Goal: Information Seeking & Learning: Learn about a topic

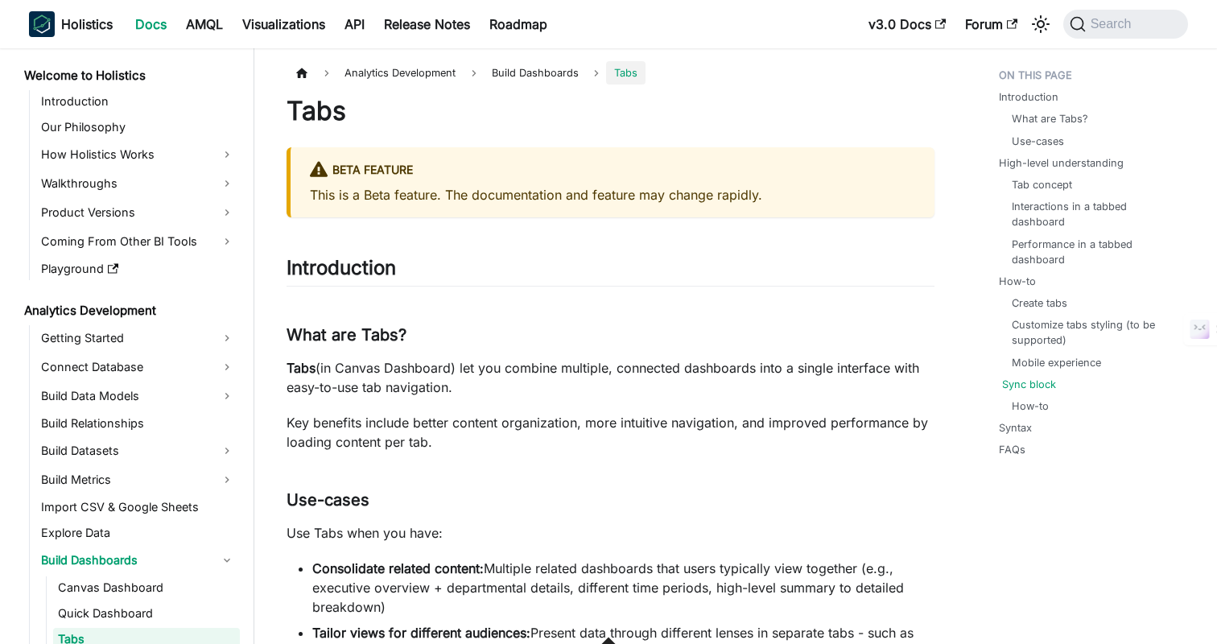
click at [1027, 389] on link "Sync block" at bounding box center [1029, 384] width 54 height 15
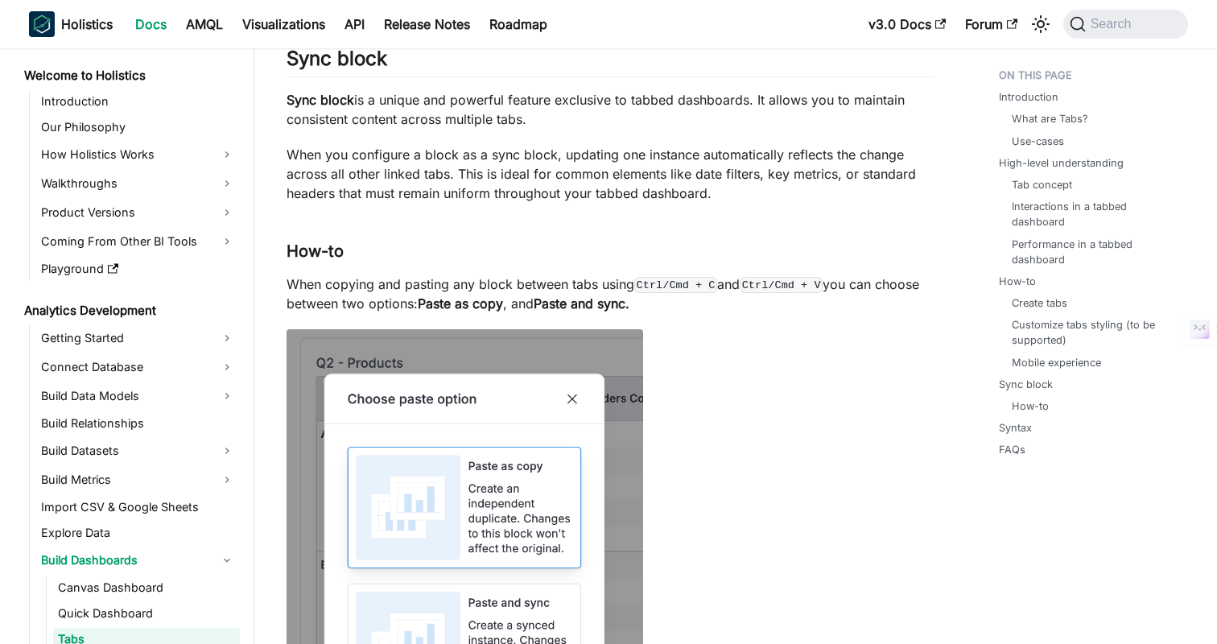
scroll to position [2255, 0]
click at [542, 204] on p "When you configure a block as a sync block, updating one instance automatically…" at bounding box center [611, 175] width 648 height 58
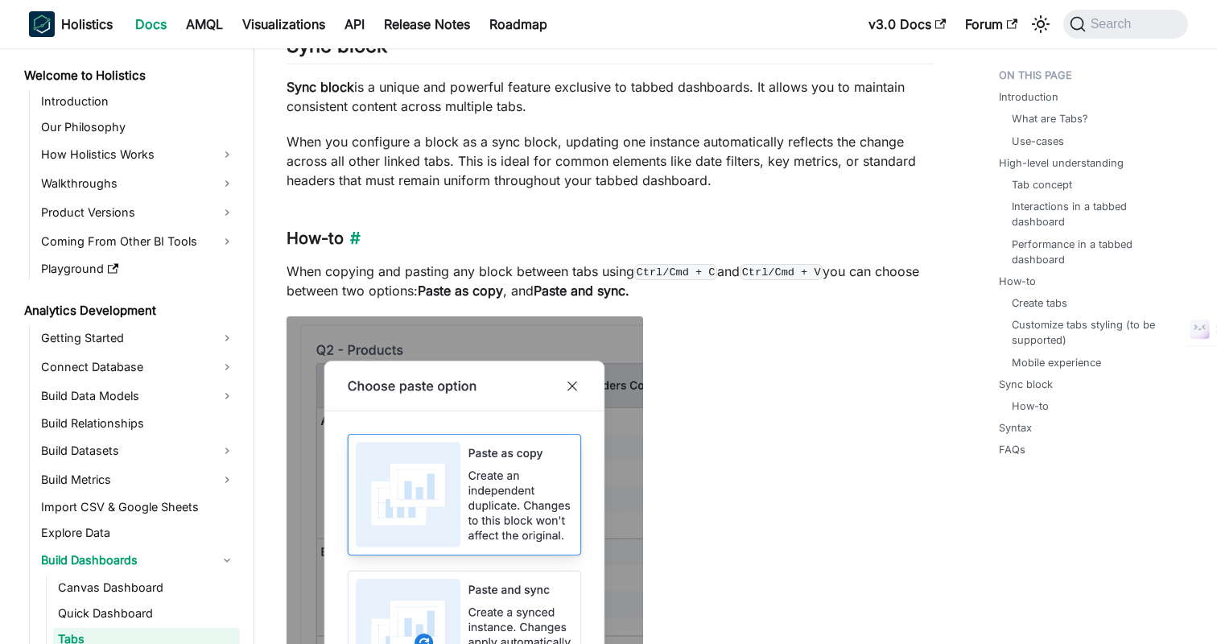
scroll to position [2263, 0]
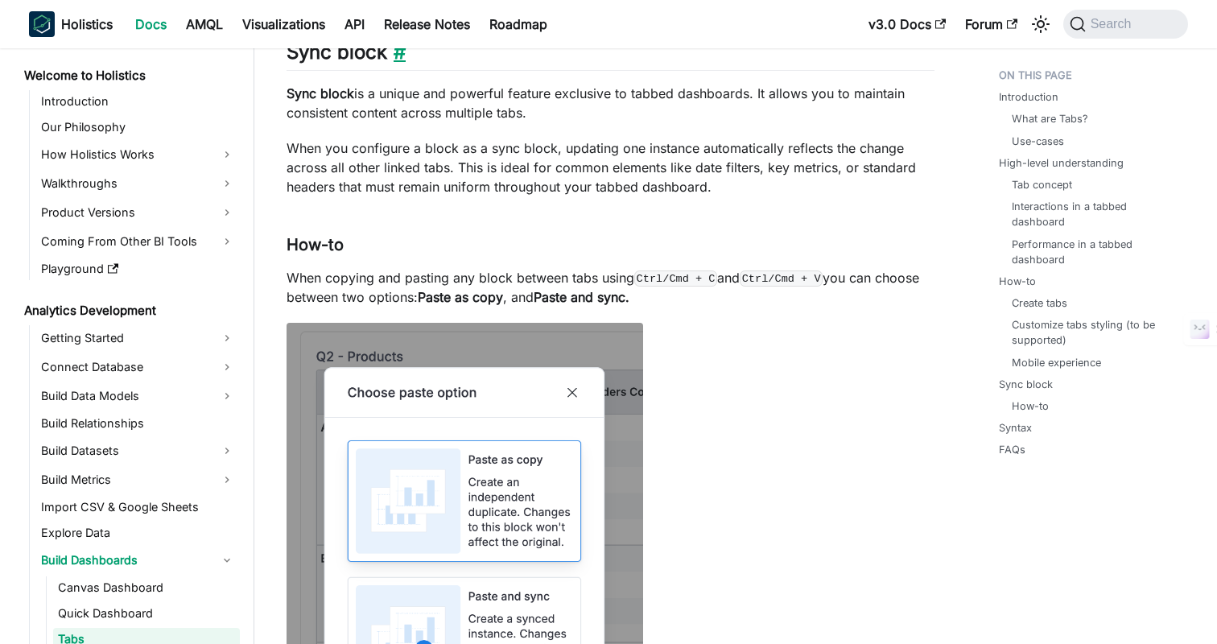
click at [404, 64] on link "​" at bounding box center [396, 51] width 19 height 23
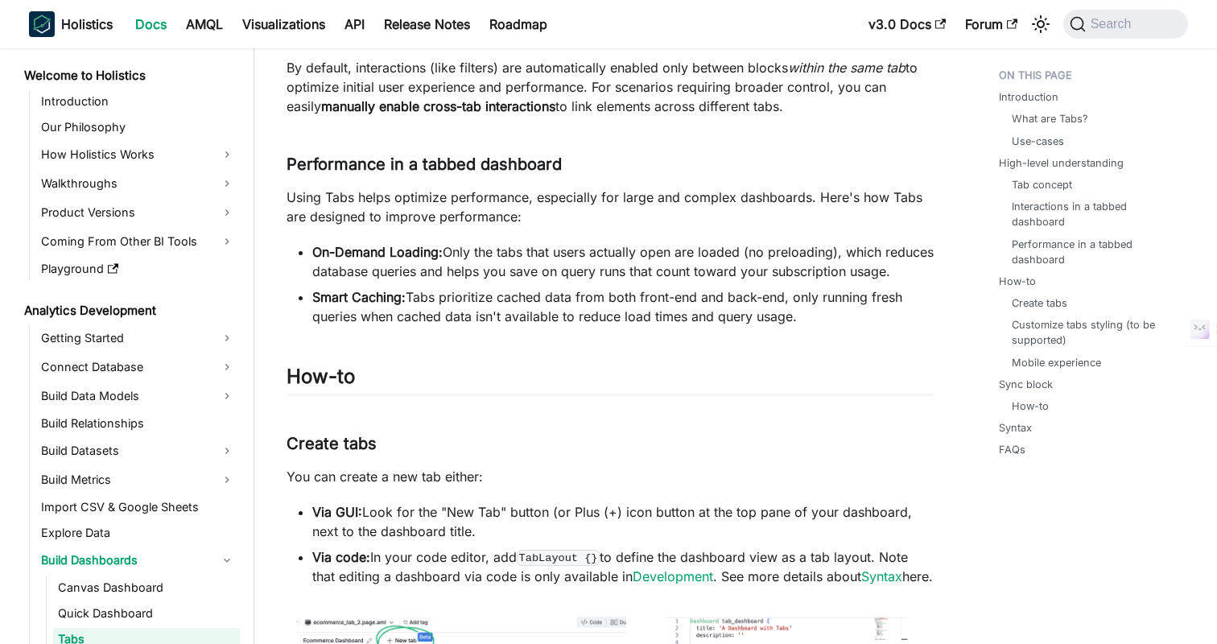
click at [609, 395] on h2 "How-to ​" at bounding box center [611, 380] width 648 height 31
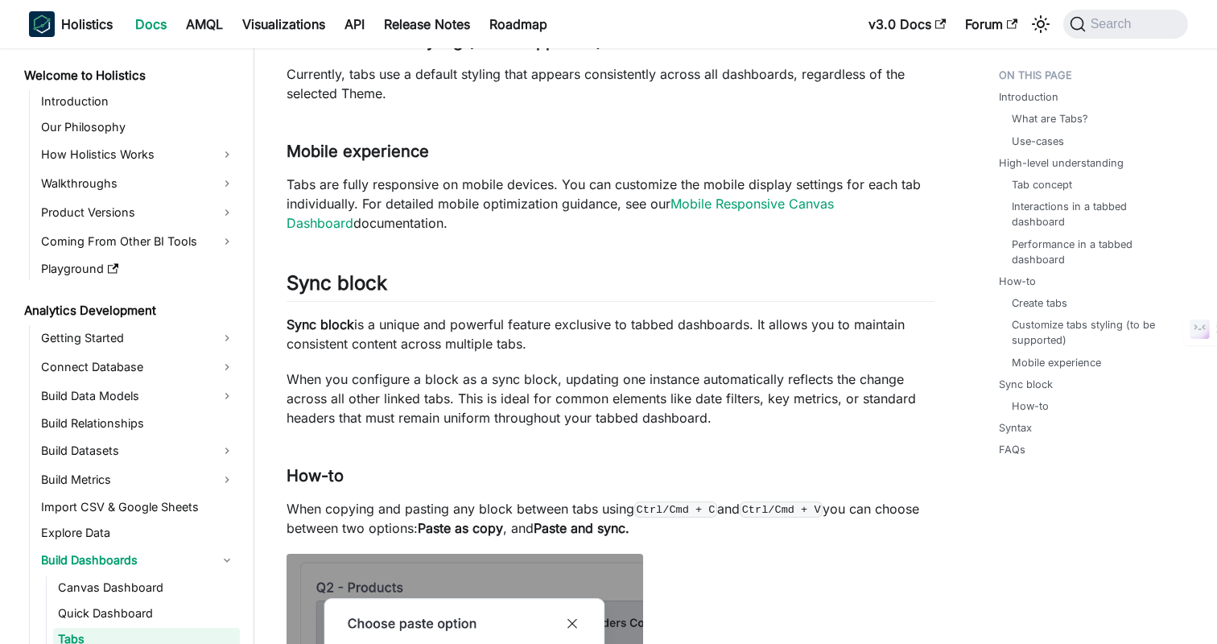
scroll to position [2407, 0]
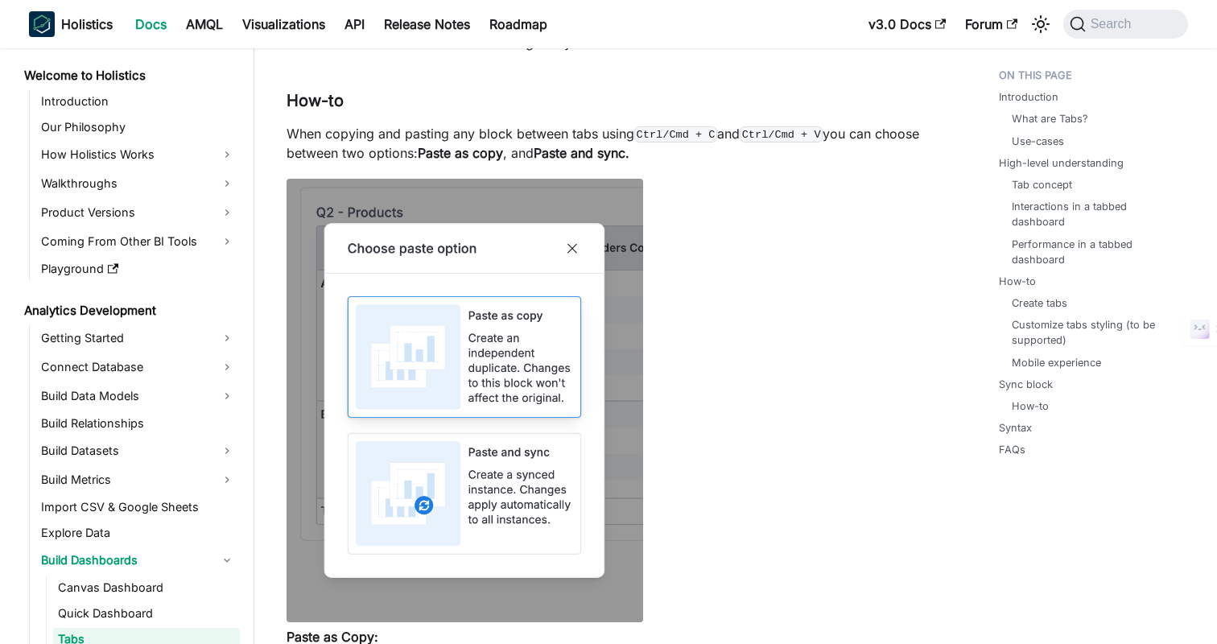
click at [753, 390] on div "Tabs BETA FEATURE This is a Beta feature. The documentation and feature may cha…" at bounding box center [611, 63] width 648 height 4750
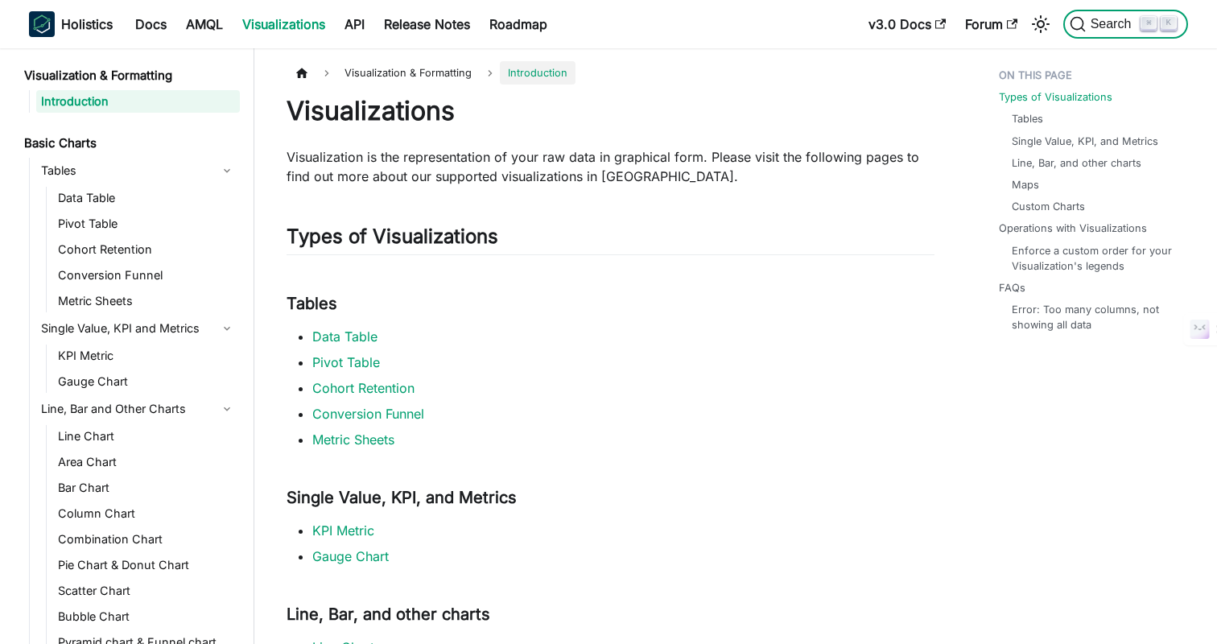
click at [1083, 10] on button "Search ⌘ K" at bounding box center [1125, 24] width 125 height 29
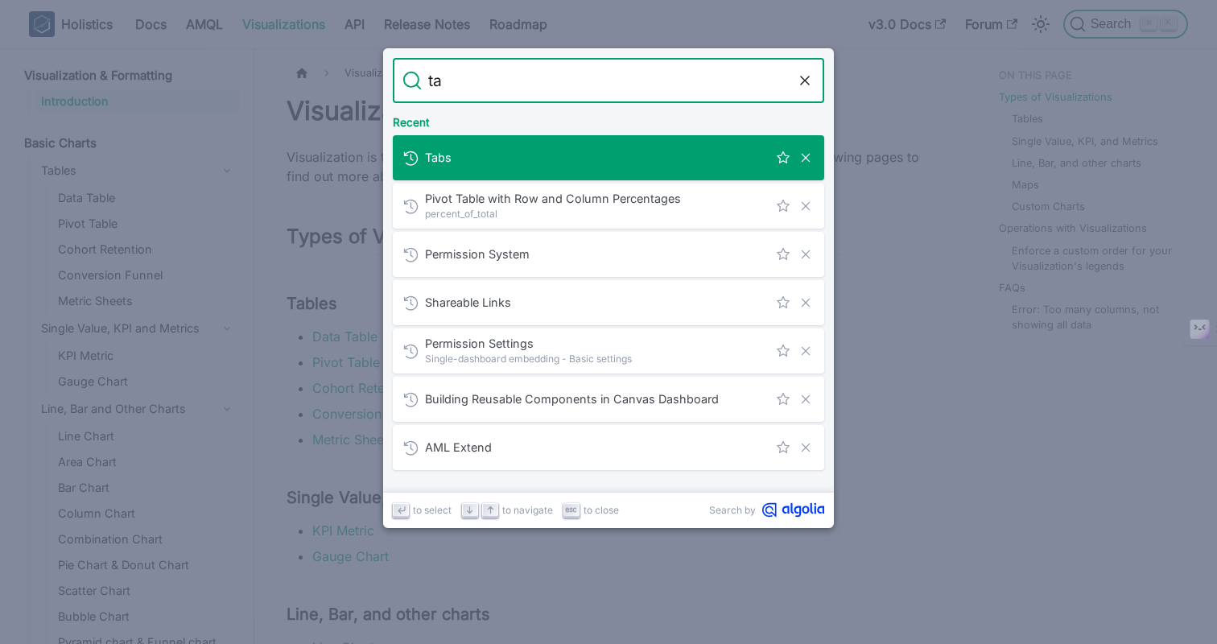
type input "tab"
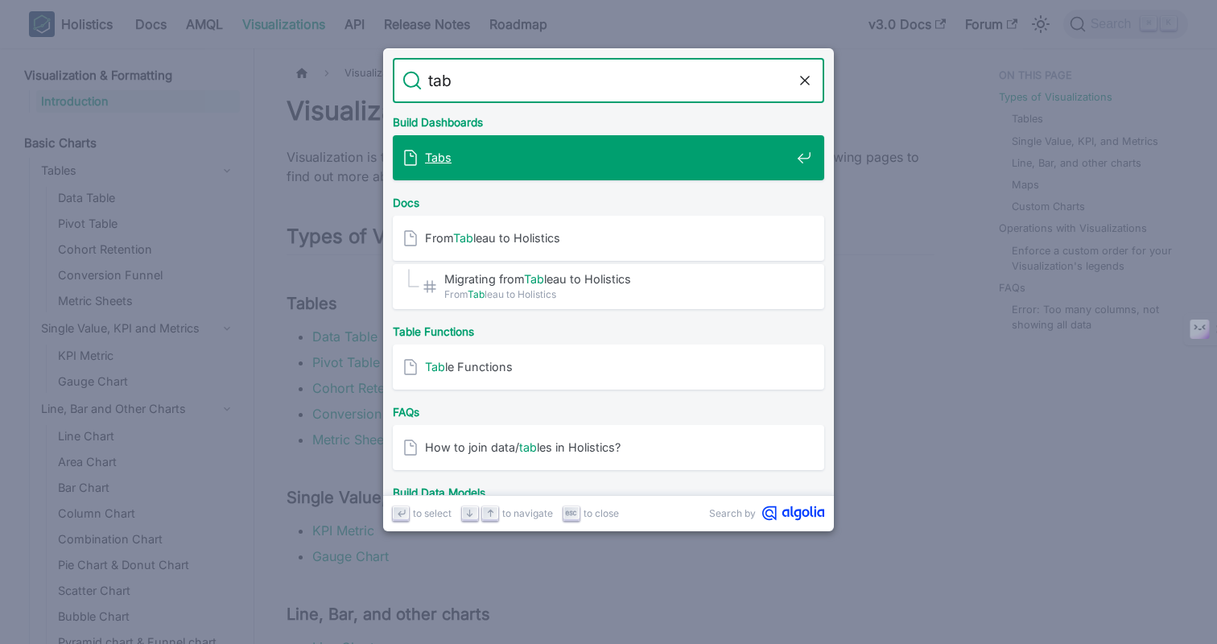
click at [663, 157] on span "Tabs" at bounding box center [607, 157] width 365 height 15
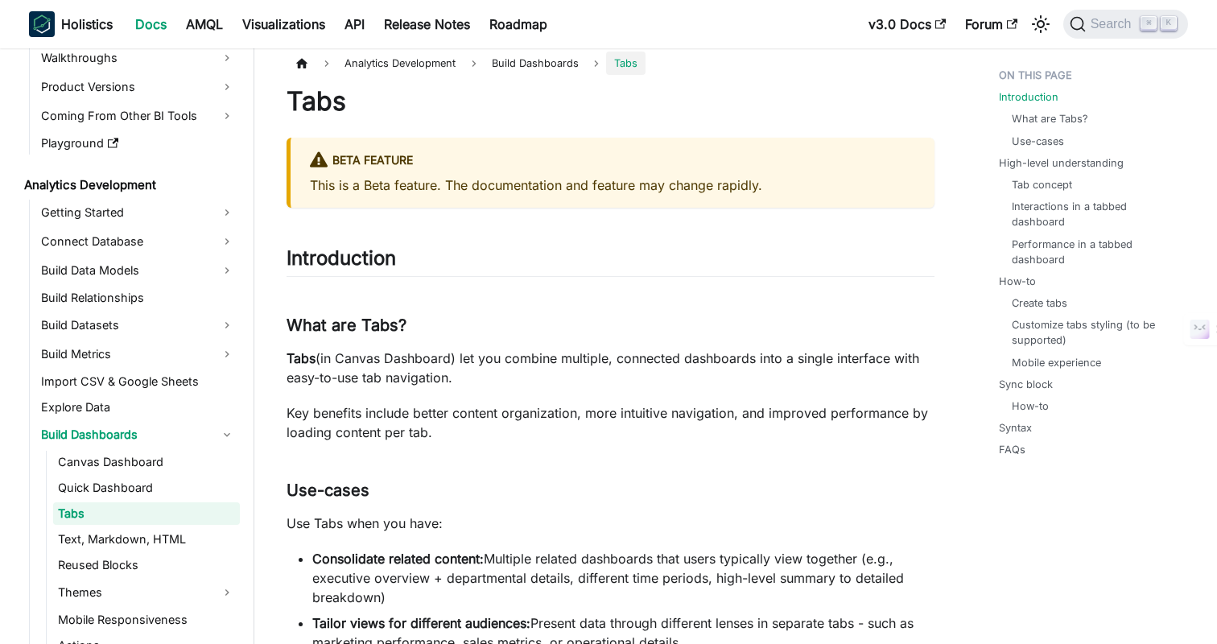
scroll to position [5, 0]
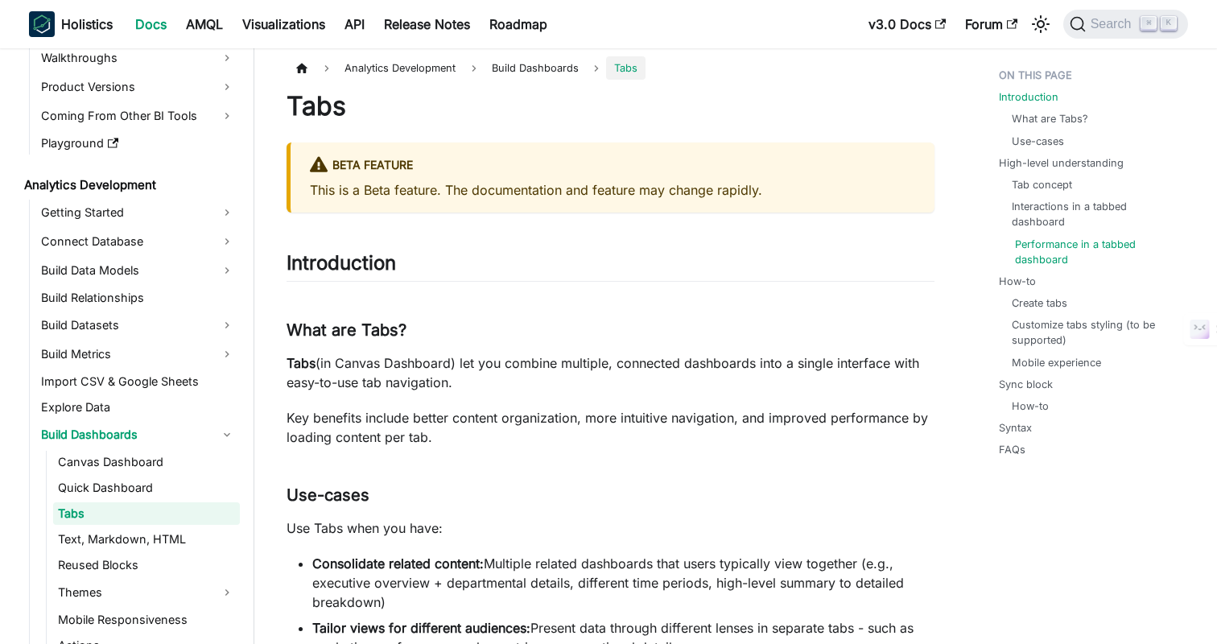
click at [1041, 241] on link "Performance in a tabbed dashboard" at bounding box center [1095, 252] width 160 height 31
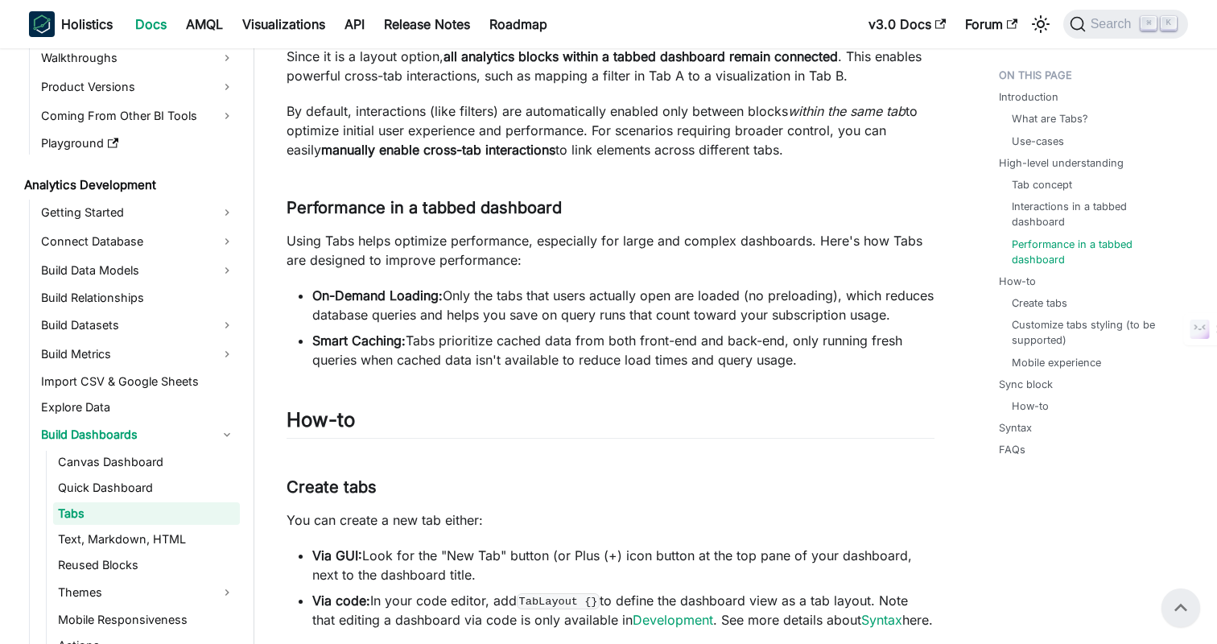
scroll to position [1097, 0]
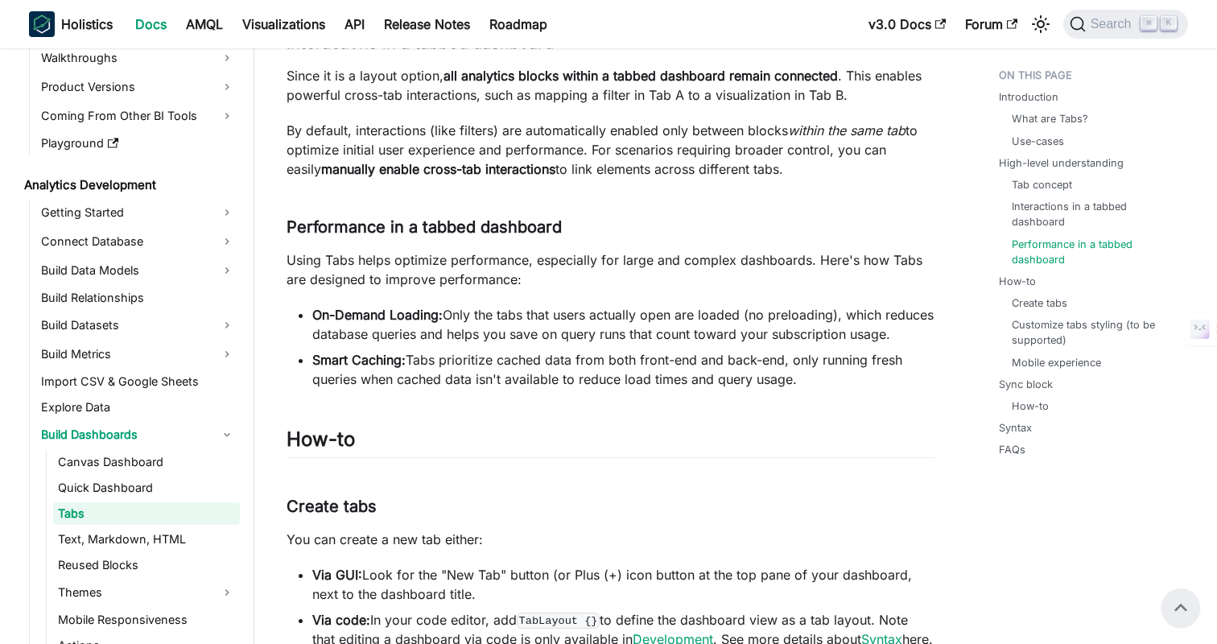
click at [531, 312] on li "On-Demand Loading: Only the tabs that users actually open are loaded (no preloa…" at bounding box center [623, 324] width 622 height 39
click at [756, 375] on li "Smart Caching: Tabs prioritize cached data from both front-end and back-end, on…" at bounding box center [623, 369] width 622 height 39
click at [817, 384] on li "Smart Caching: Tabs prioritize cached data from both front-end and back-end, on…" at bounding box center [623, 369] width 622 height 39
click at [745, 389] on li "Smart Caching: Tabs prioritize cached data from both front-end and back-end, on…" at bounding box center [623, 369] width 622 height 39
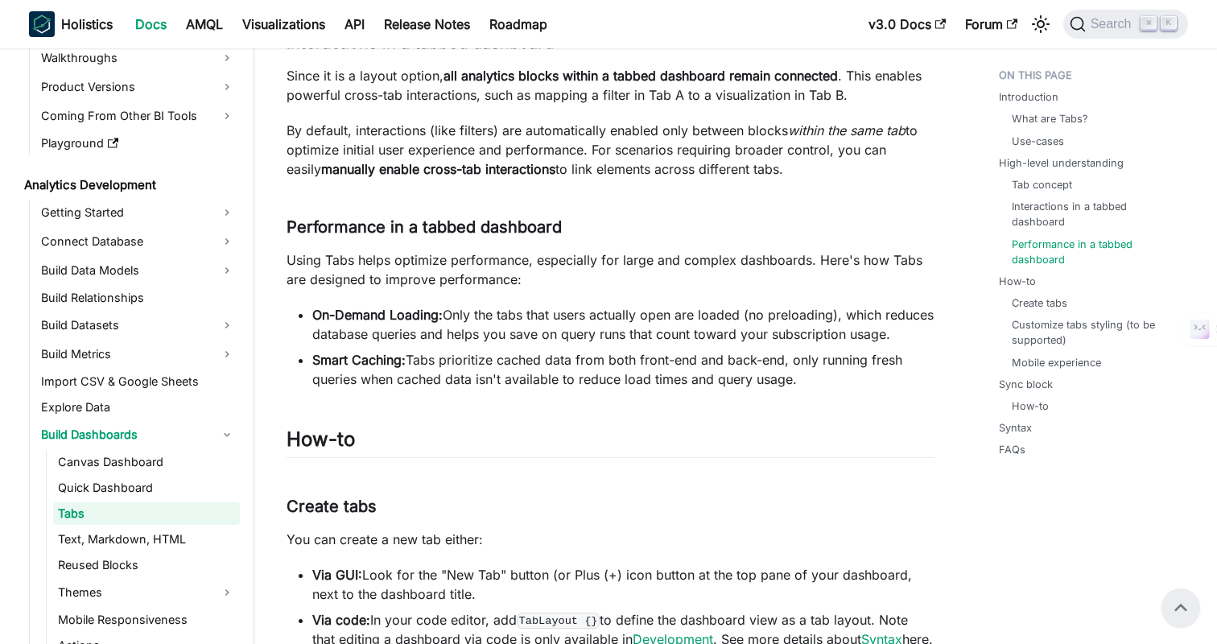
click at [745, 389] on li "Smart Caching: Tabs prioritize cached data from both front-end and back-end, on…" at bounding box center [623, 369] width 622 height 39
click at [788, 389] on li "Smart Caching: Tabs prioritize cached data from both front-end and back-end, on…" at bounding box center [623, 369] width 622 height 39
click at [579, 229] on link "​" at bounding box center [570, 226] width 17 height 19
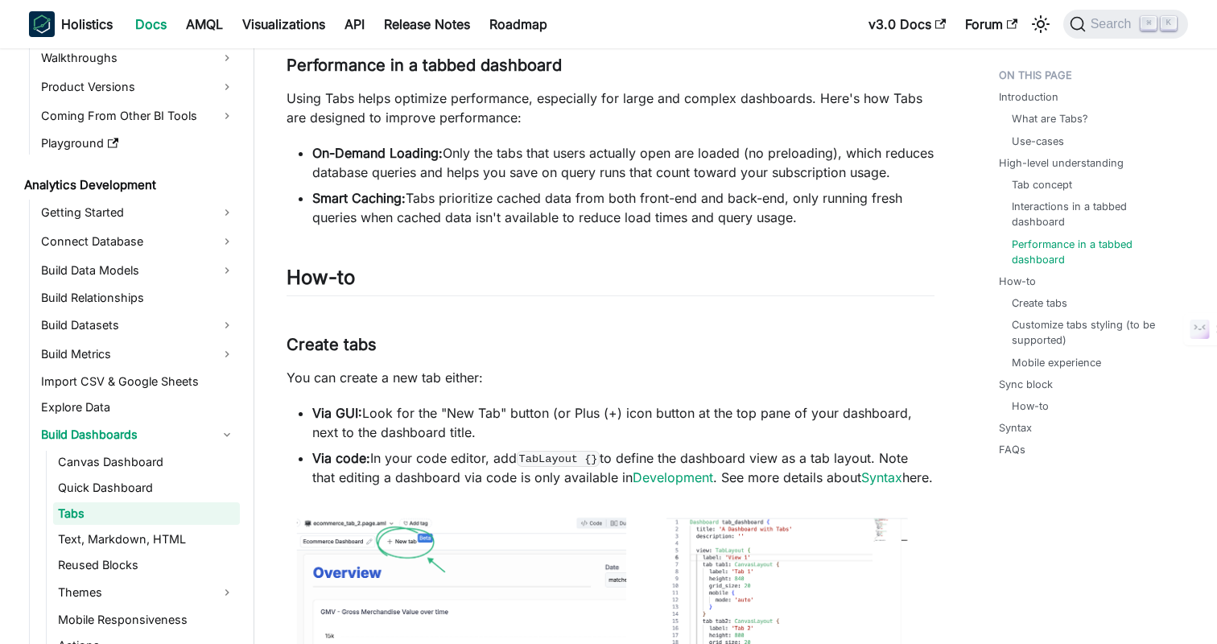
click at [605, 170] on li "On-Demand Loading: Only the tabs that users actually open are loaded (no preloa…" at bounding box center [623, 162] width 622 height 39
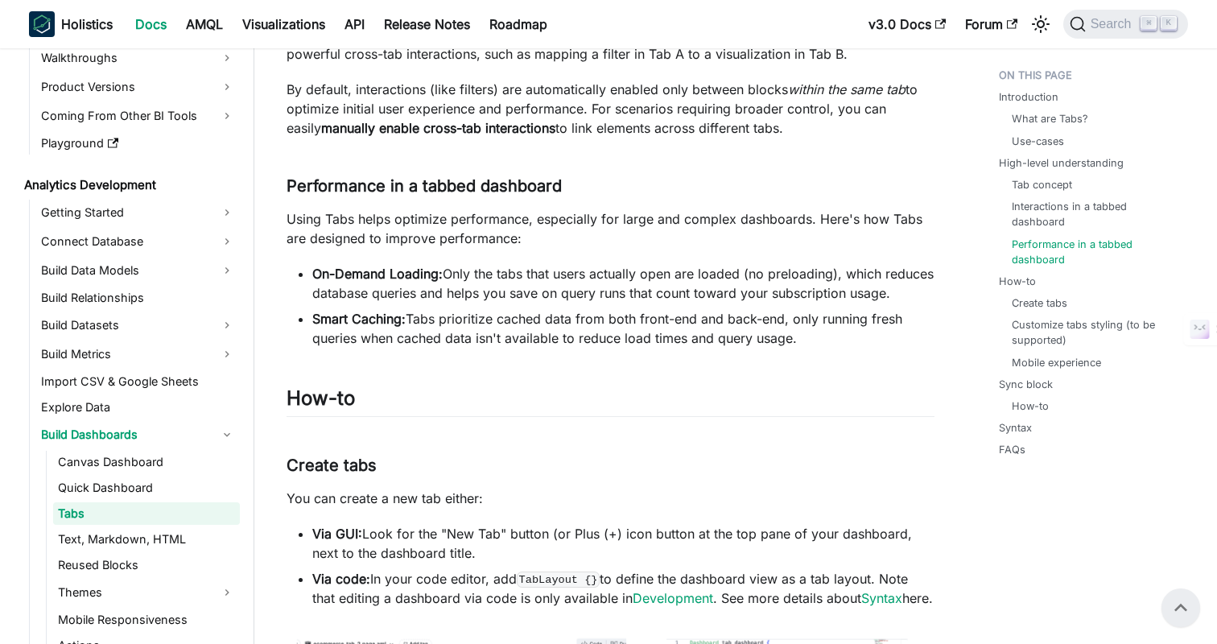
scroll to position [1107, 0]
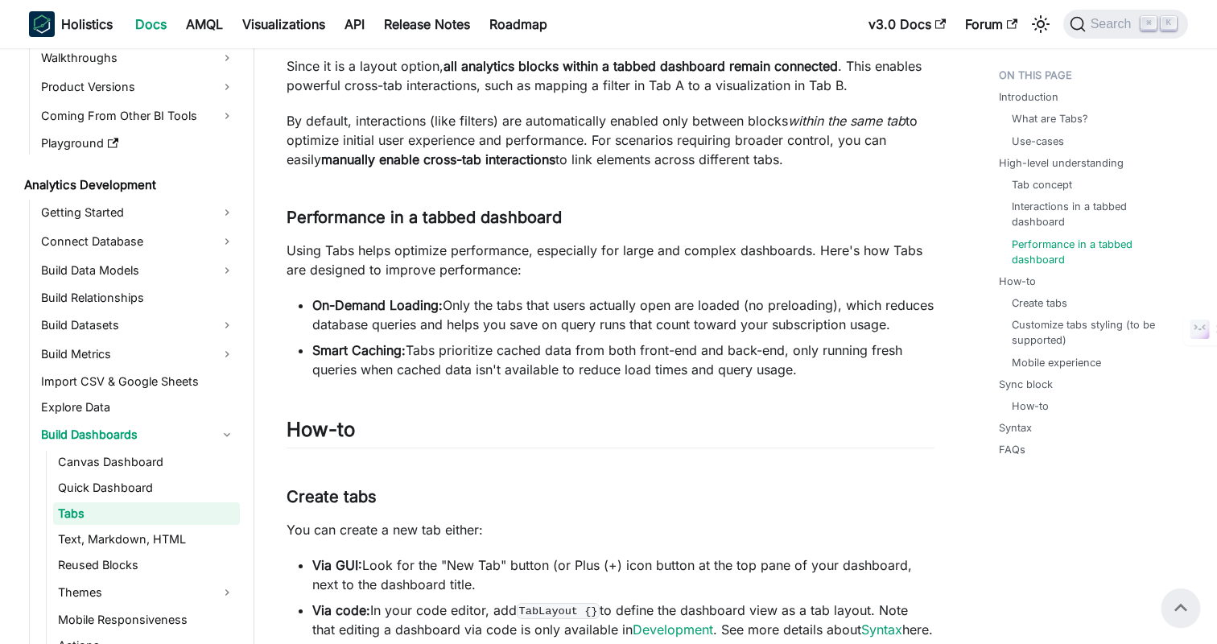
click at [614, 328] on li "On-Demand Loading: Only the tabs that users actually open are loaded (no preloa…" at bounding box center [623, 314] width 622 height 39
drag, startPoint x: 312, startPoint y: 305, endPoint x: 839, endPoint y: 391, distance: 533.4
click at [839, 379] on ul "On-Demand Loading: Only the tabs that users actually open are loaded (no preloa…" at bounding box center [611, 337] width 648 height 84
click at [670, 334] on li "On-Demand Loading: Only the tabs that users actually open are loaded (no preloa…" at bounding box center [623, 314] width 622 height 39
